Goal: Navigation & Orientation: Find specific page/section

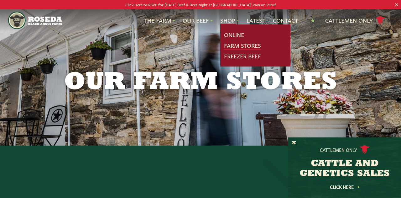
click at [237, 47] on link "Farm Stores" at bounding box center [242, 45] width 37 height 8
click at [243, 43] on link "Farm Stores" at bounding box center [242, 45] width 37 height 8
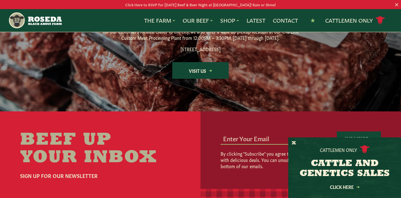
scroll to position [909, 0]
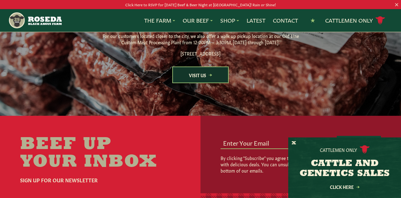
click at [203, 83] on link "Visit Us" at bounding box center [200, 74] width 56 height 17
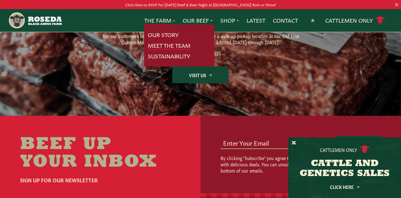
click at [174, 44] on link "Meet The Team" at bounding box center [169, 45] width 43 height 8
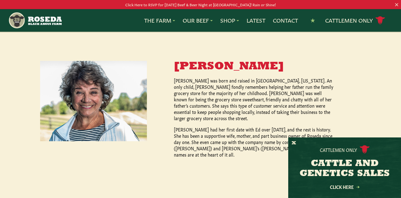
scroll to position [372, 0]
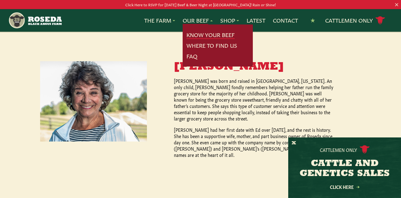
click at [204, 36] on link "Know Your Beef" at bounding box center [210, 35] width 48 height 8
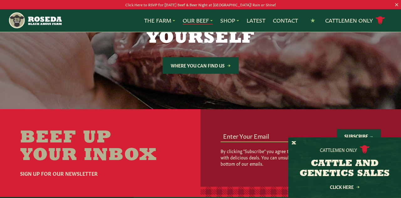
scroll to position [1199, 0]
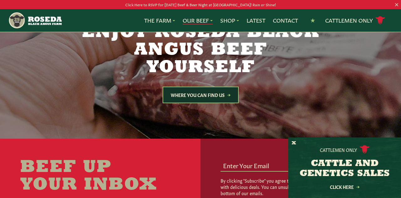
click at [228, 94] on icon at bounding box center [228, 95] width 3 height 3
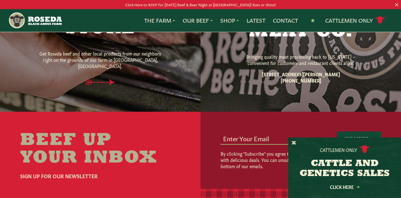
scroll to position [470, 0]
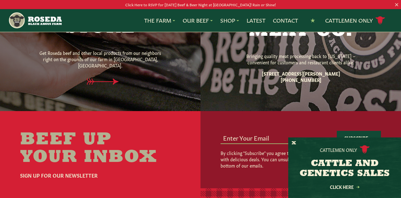
click at [115, 78] on icon at bounding box center [106, 81] width 32 height 6
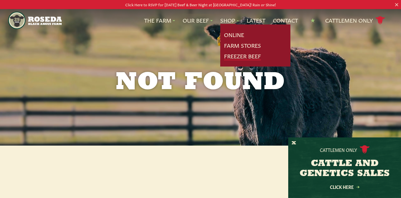
click at [236, 55] on link "Freezer Beef" at bounding box center [242, 56] width 37 height 8
